Goal: Task Accomplishment & Management: Manage account settings

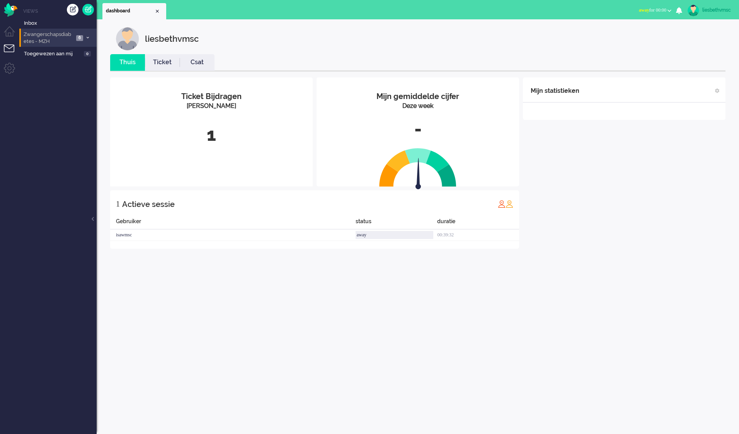
click at [37, 38] on span "Zwangerschapsdiabetes - MZH" at bounding box center [47, 38] width 51 height 14
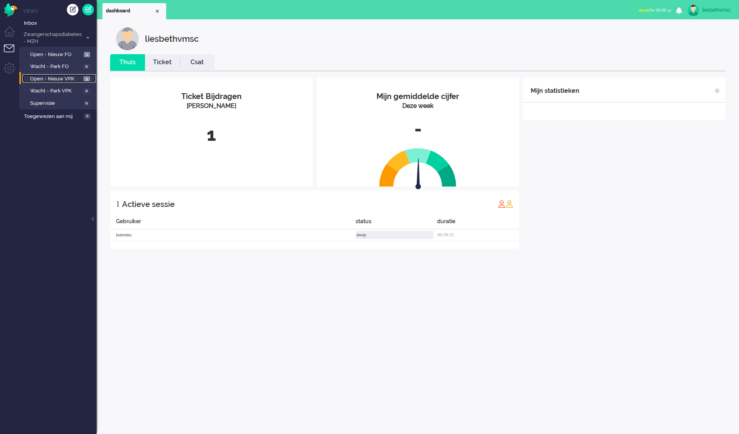
click at [52, 75] on span "Open - Nieuw VPK" at bounding box center [55, 78] width 51 height 7
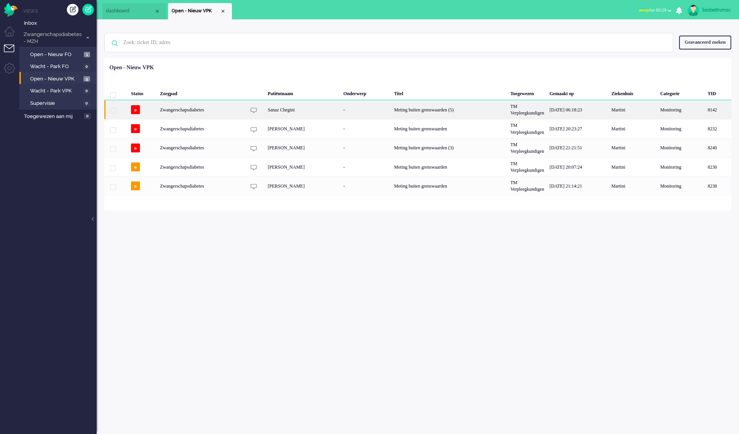
click at [391, 111] on div "Zwangerschapsdiabetes" at bounding box center [449, 109] width 116 height 19
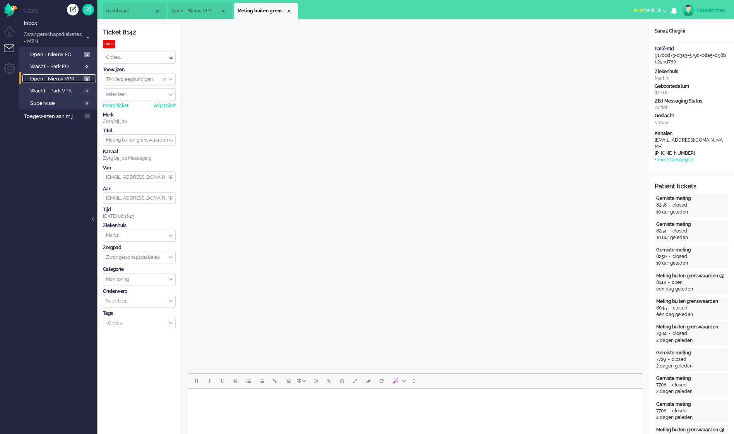
click at [48, 79] on span "Open - Nieuw VPK" at bounding box center [55, 78] width 51 height 7
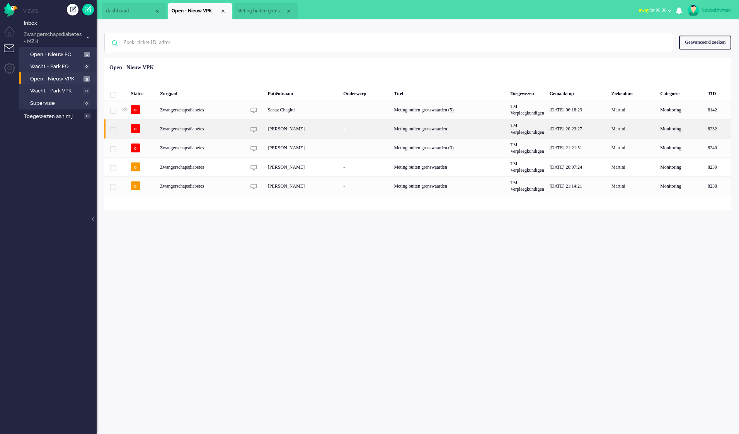
click at [275, 129] on div "Annemiek Mareille Toorman" at bounding box center [303, 128] width 76 height 19
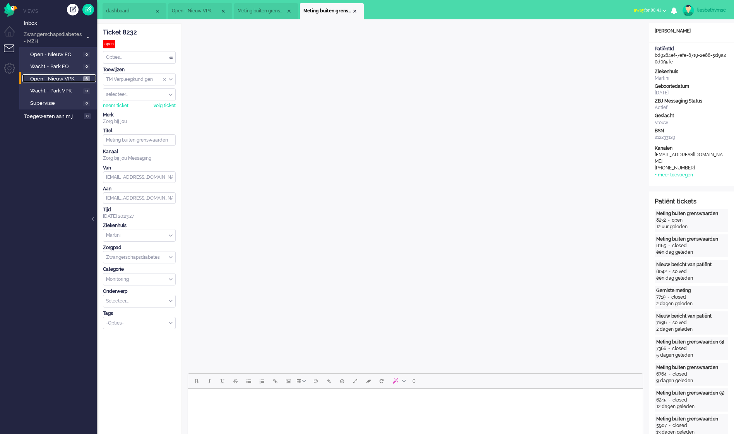
click at [61, 79] on span "Open - Nieuw VPK" at bounding box center [55, 78] width 51 height 7
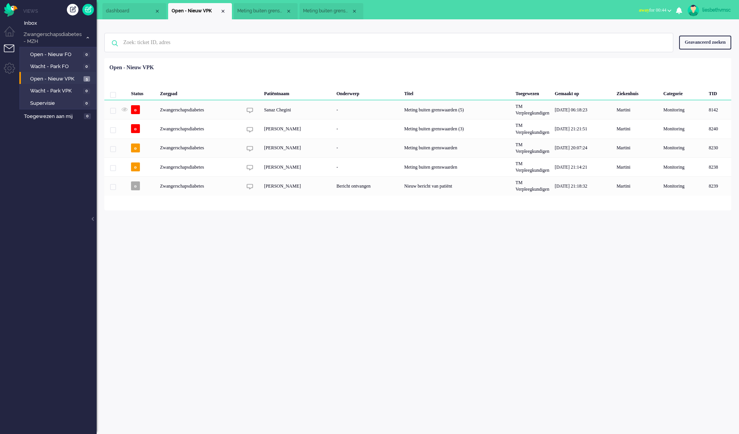
click at [66, 138] on ul "Views Inbox Zwangerschapsdiabetes - MZH 5 Open - Nieuw FO 0 Wacht - Park FO 0 O…" at bounding box center [57, 217] width 77 height 434
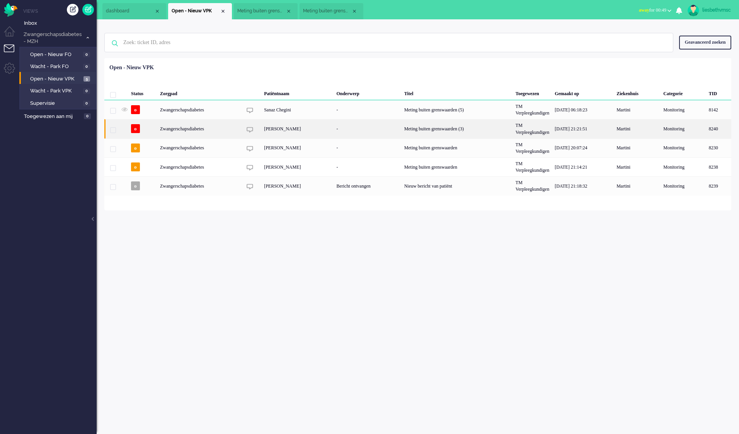
click at [402, 128] on div "Zwangerschapsdiabetes" at bounding box center [457, 128] width 111 height 19
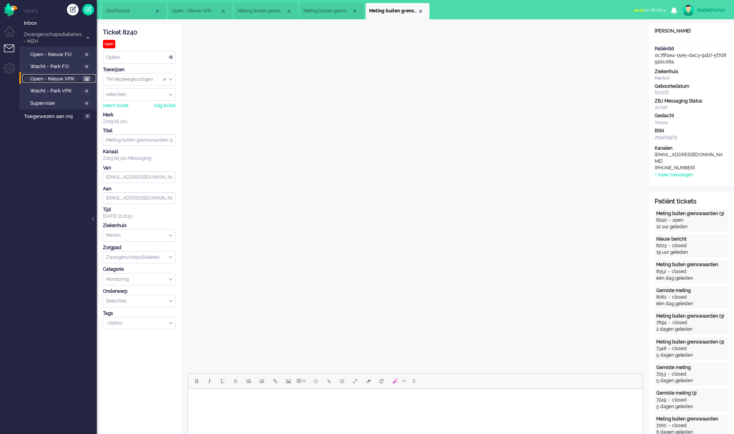
click at [53, 78] on span "Open - Nieuw VPK" at bounding box center [55, 78] width 51 height 7
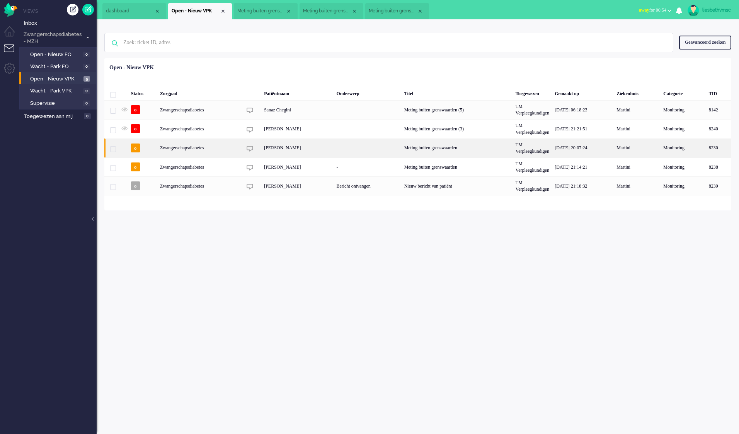
click at [402, 146] on div "Zwangerschapsdiabetes" at bounding box center [457, 147] width 111 height 19
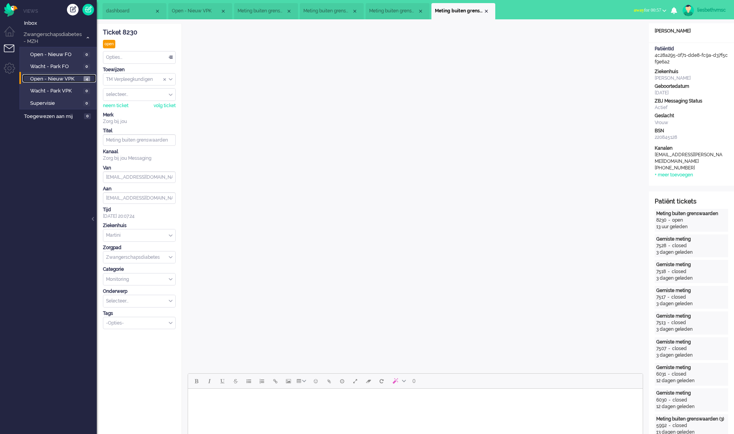
click at [65, 77] on span "Open - Nieuw VPK" at bounding box center [55, 78] width 51 height 7
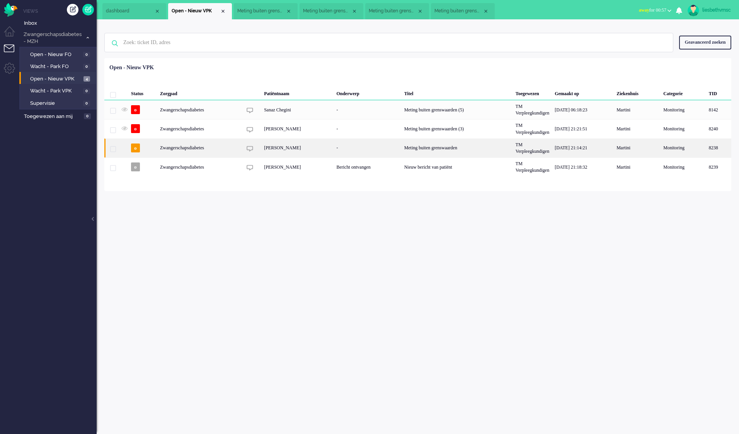
click at [402, 147] on div "Zwangerschapsdiabetes" at bounding box center [457, 147] width 111 height 19
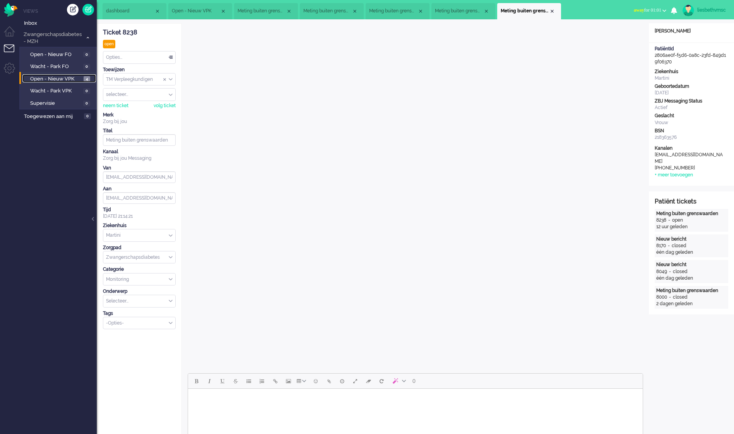
click at [67, 76] on span "Open - Nieuw VPK" at bounding box center [55, 78] width 51 height 7
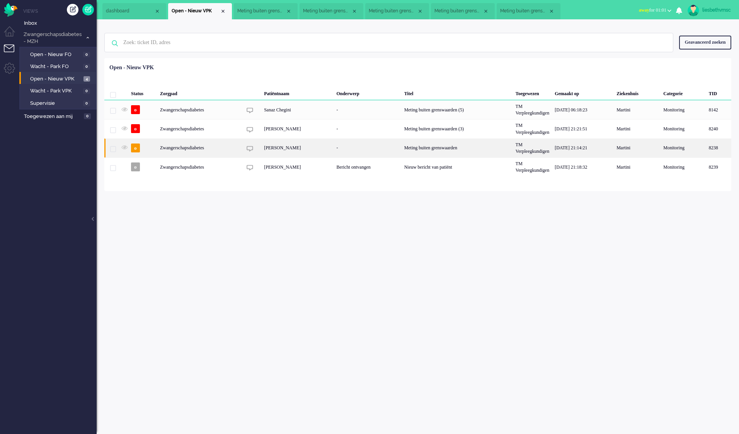
click at [402, 152] on div "Zwangerschapsdiabetes" at bounding box center [457, 147] width 111 height 19
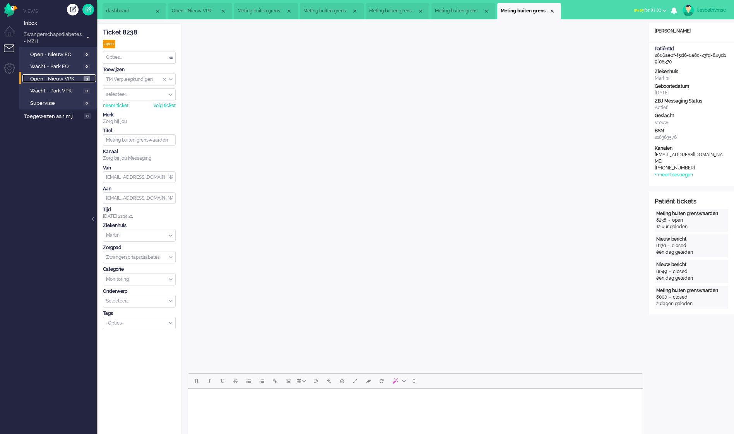
click at [54, 78] on span "Open - Nieuw VPK" at bounding box center [55, 78] width 51 height 7
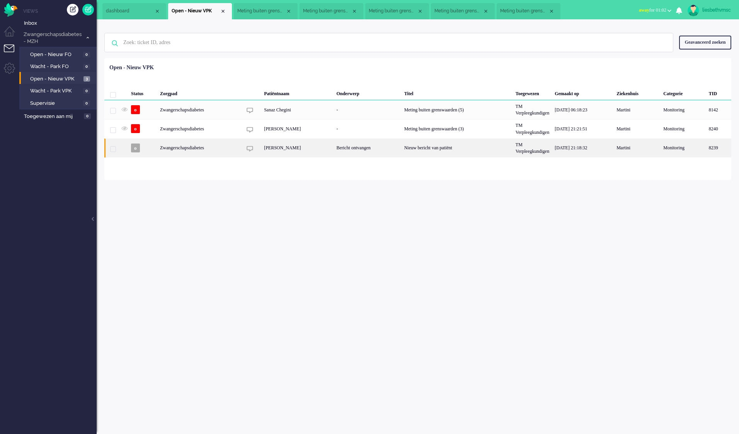
click at [402, 151] on div "Zwangerschapsdiabetes" at bounding box center [457, 147] width 111 height 19
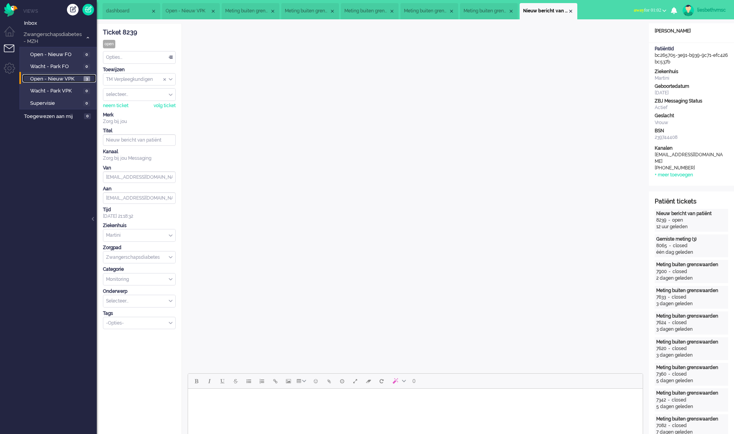
click at [59, 80] on span "Open - Nieuw VPK" at bounding box center [55, 78] width 51 height 7
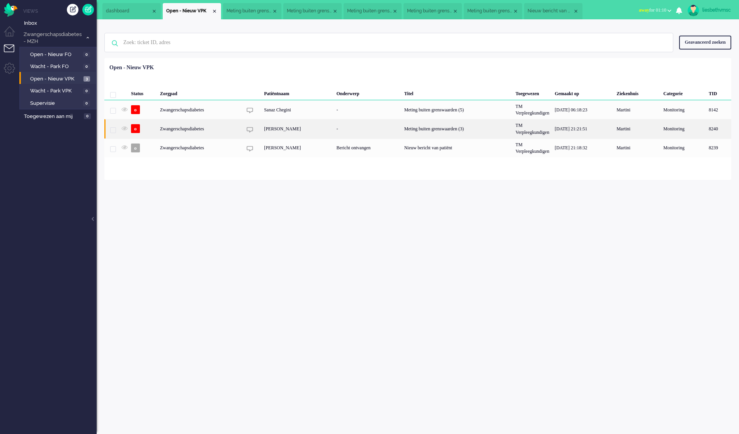
click at [402, 134] on div "Zwangerschapsdiabetes" at bounding box center [457, 128] width 111 height 19
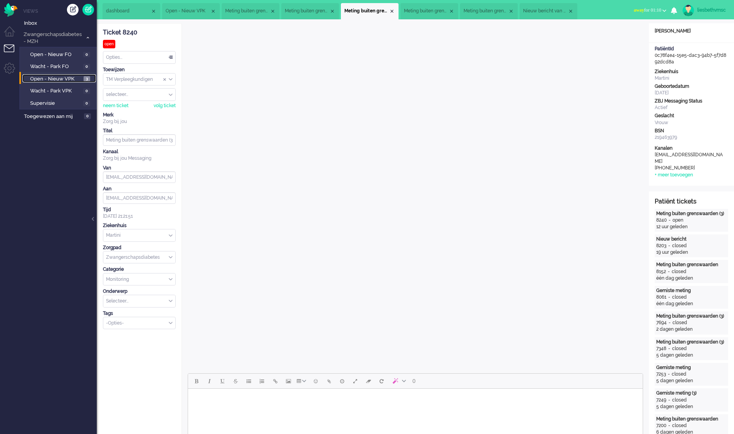
click at [53, 78] on span "Open - Nieuw VPK" at bounding box center [55, 78] width 51 height 7
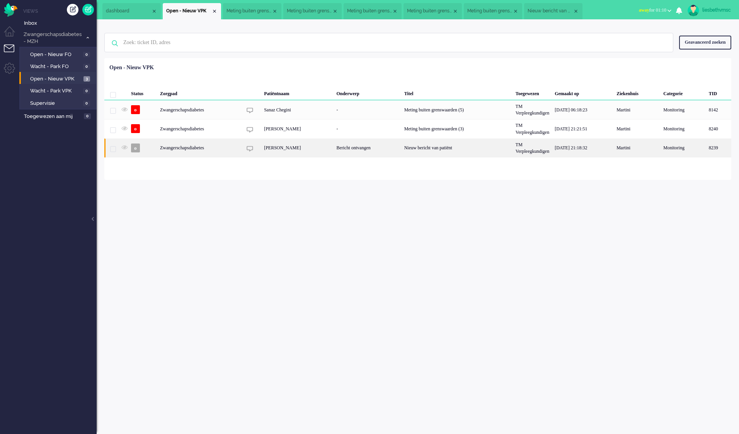
click at [402, 148] on div "Zwangerschapsdiabetes" at bounding box center [457, 147] width 111 height 19
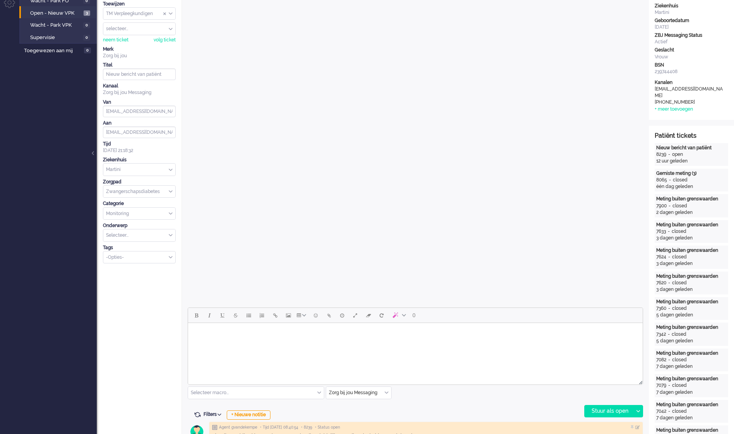
scroll to position [193, 0]
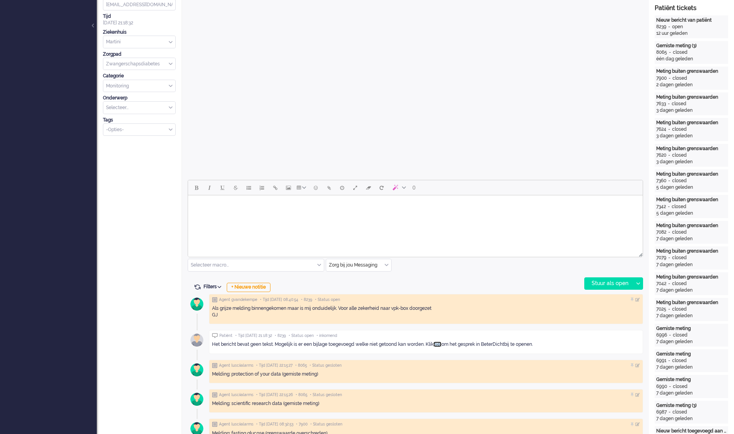
click at [441, 344] on link "hier" at bounding box center [437, 343] width 8 height 5
click at [441, 343] on link "hier" at bounding box center [437, 343] width 8 height 5
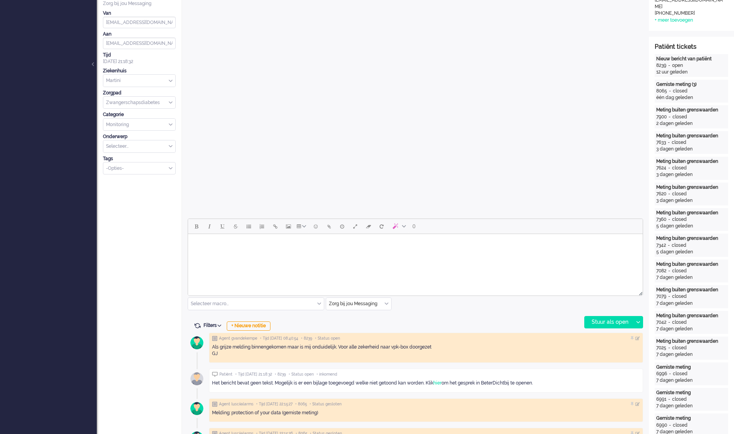
scroll to position [0, 0]
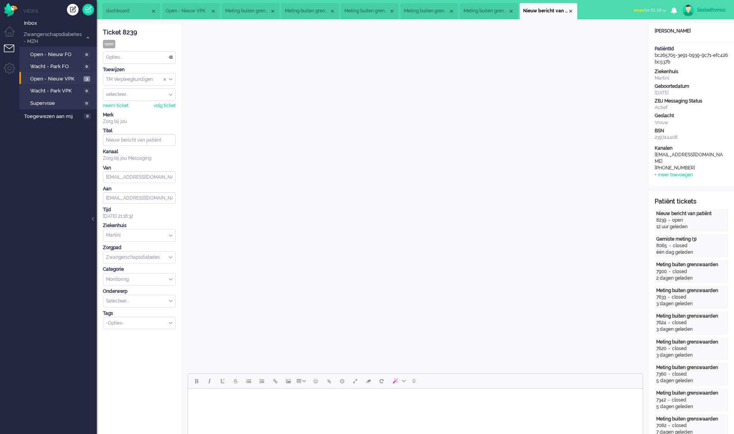
click at [47, 275] on ul "Views Inbox Zwangerschapsdiabetes - MZH 3 Open - Nieuw FO 0 Wacht - Park FO 0 O…" at bounding box center [57, 217] width 77 height 434
click at [171, 94] on div "selecteer..." at bounding box center [139, 95] width 72 height 12
click at [171, 94] on span "Assign User" at bounding box center [171, 94] width 4 height 5
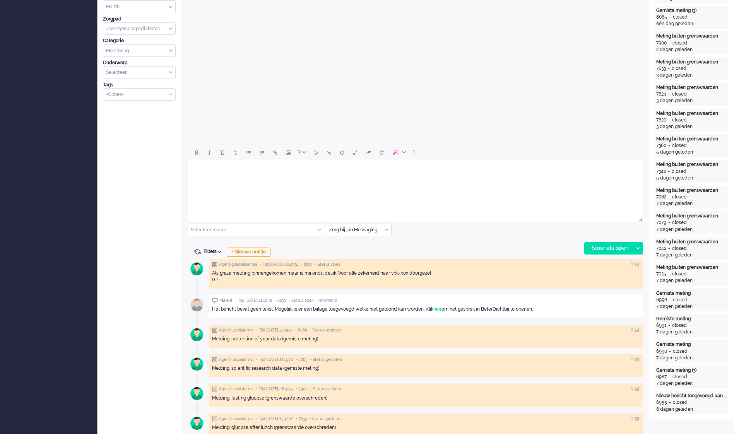
scroll to position [232, 0]
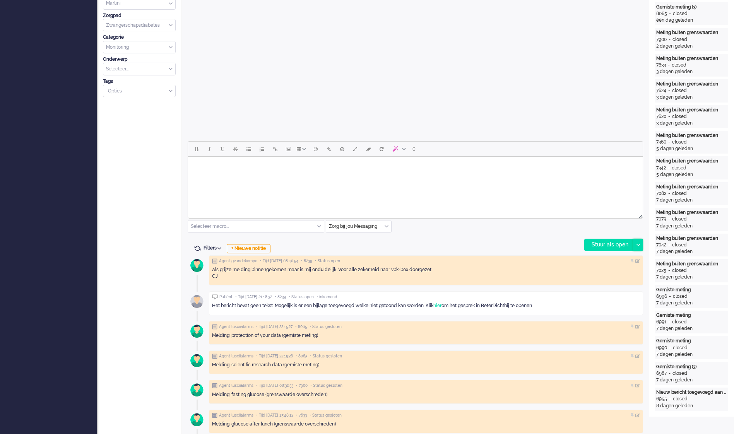
click at [637, 245] on icon at bounding box center [638, 245] width 4 height 2
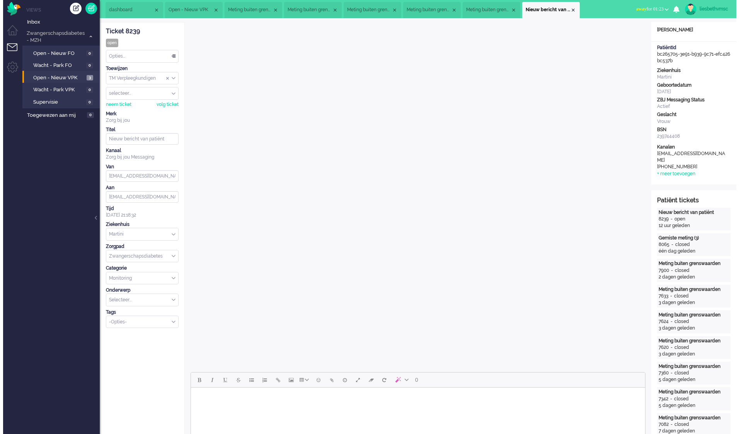
scroll to position [0, 0]
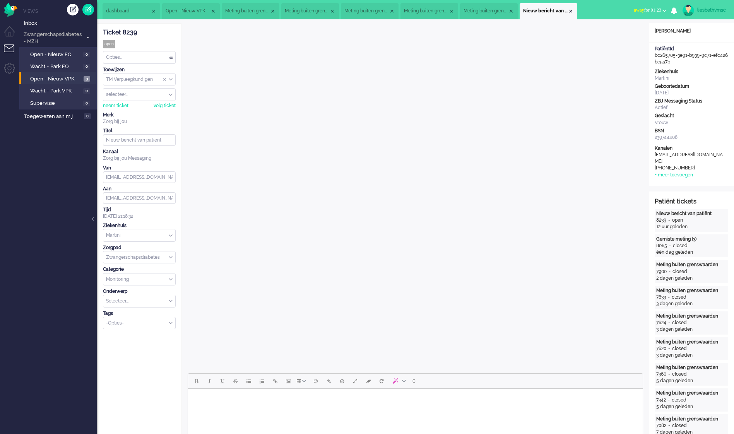
click at [107, 42] on div "open" at bounding box center [109, 44] width 12 height 9
click at [169, 55] on div "Opties..." at bounding box center [139, 57] width 72 height 12
click at [116, 113] on span "Opgelost" at bounding box center [116, 112] width 19 height 7
click at [60, 224] on ul "Views Inbox Zwangerschapsdiabetes - MZH 3 Open - Nieuw FO 0 Wacht - Park FO 0 O…" at bounding box center [57, 217] width 77 height 434
click at [45, 79] on span "Open - Nieuw VPK" at bounding box center [55, 78] width 51 height 7
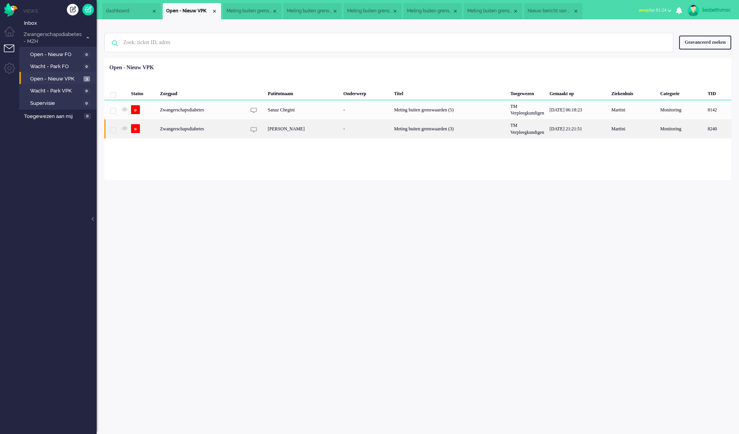
click at [391, 128] on div "Zwangerschapsdiabetes" at bounding box center [449, 128] width 116 height 19
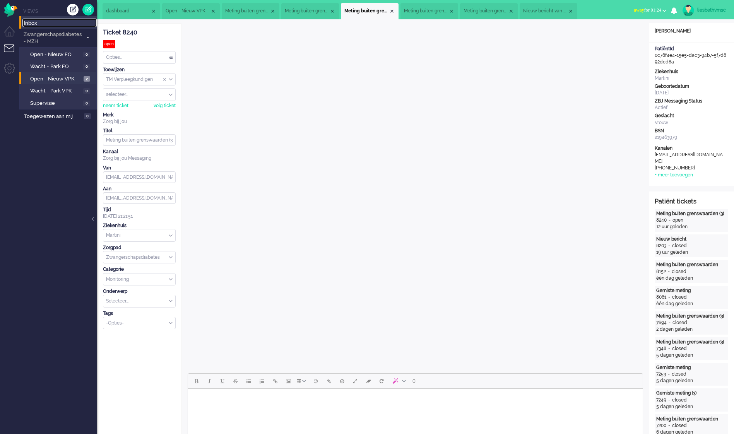
click at [41, 24] on span "Inbox" at bounding box center [60, 23] width 73 height 7
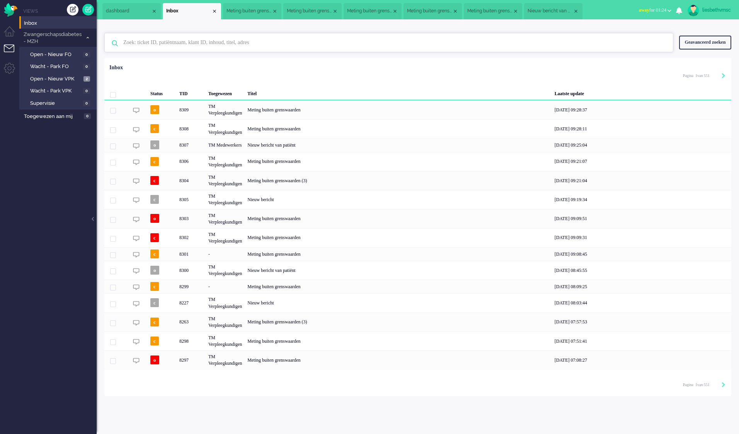
click at [170, 49] on input "text" at bounding box center [390, 42] width 545 height 19
click at [63, 80] on span "Open - Nieuw VPK" at bounding box center [55, 78] width 51 height 7
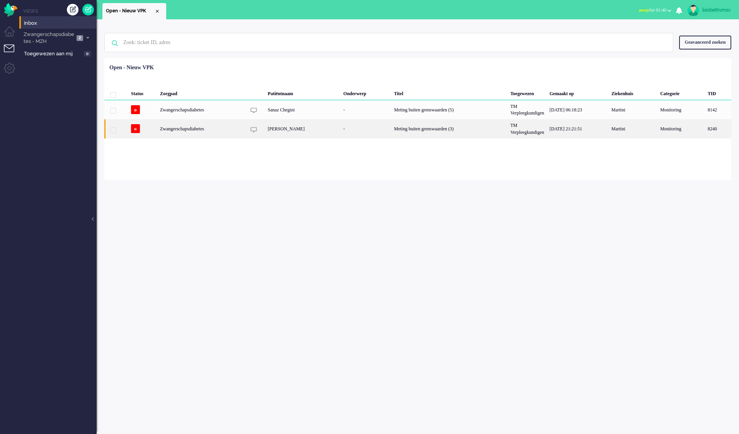
click at [391, 134] on div "Zwangerschapsdiabetes" at bounding box center [449, 128] width 116 height 19
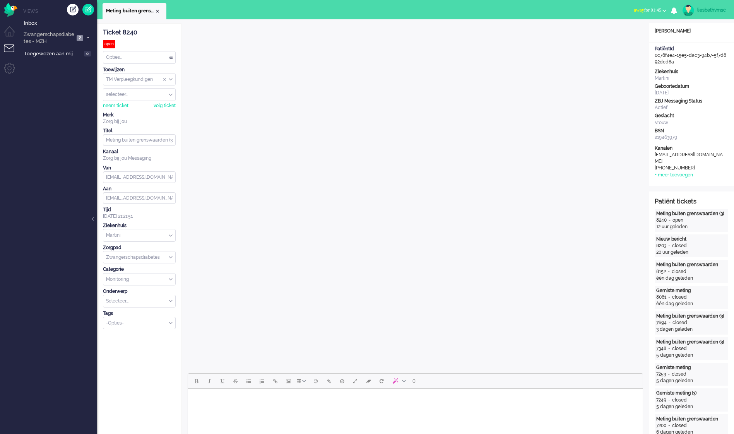
click at [64, 201] on ul "Views Inbox Zwangerschapsdiabetes - MZH 2 Open - Nieuw FO 0 Wacht - Park FO 0 O…" at bounding box center [57, 217] width 77 height 434
click at [169, 56] on div "Opties..." at bounding box center [139, 57] width 72 height 12
click at [113, 111] on span "Opgelost" at bounding box center [116, 112] width 19 height 7
click at [36, 38] on span "Zwangerschapsdiabetes - MZH" at bounding box center [48, 38] width 52 height 14
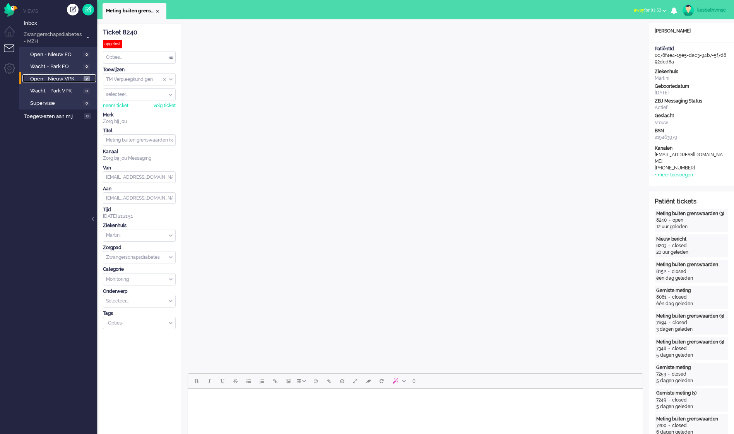
click at [41, 75] on span "Open - Nieuw VPK" at bounding box center [55, 78] width 51 height 7
